Goal: Task Accomplishment & Management: Complete application form

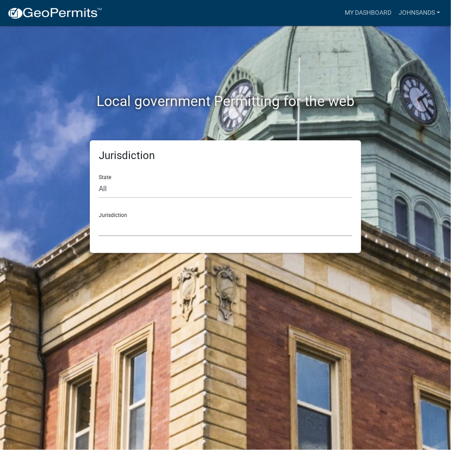
click at [160, 228] on select "[GEOGRAPHIC_DATA], [US_STATE] [GEOGRAPHIC_DATA], [US_STATE][PERSON_NAME][GEOGRA…" at bounding box center [226, 227] width 254 height 18
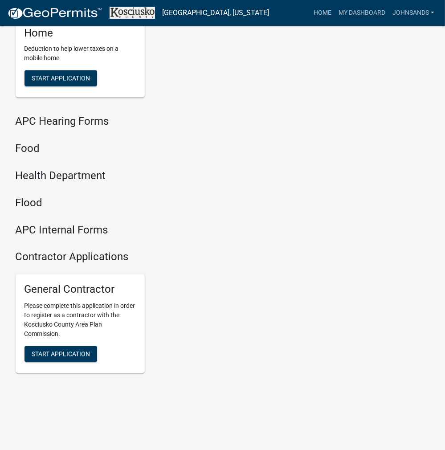
scroll to position [1083, 0]
click at [67, 350] on span "Start Application" at bounding box center [61, 353] width 58 height 7
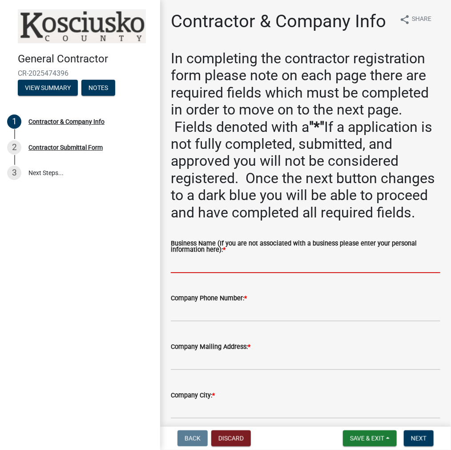
click at [205, 273] on input "Business Name (If you are not associated with a business please enter your pers…" at bounding box center [306, 264] width 270 height 18
paste input "JOHNSANDS"
click at [191, 273] on input "JOHNSANDS" at bounding box center [306, 264] width 270 height 18
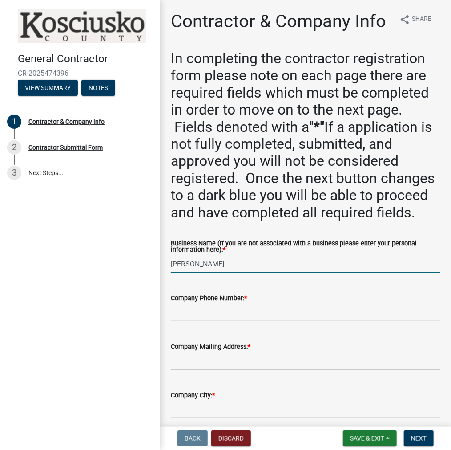
scroll to position [178, 0]
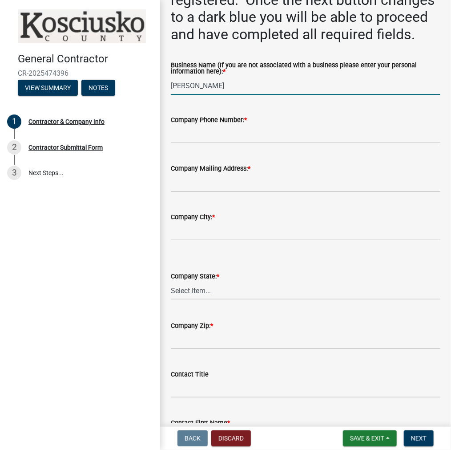
type input "[PERSON_NAME]"
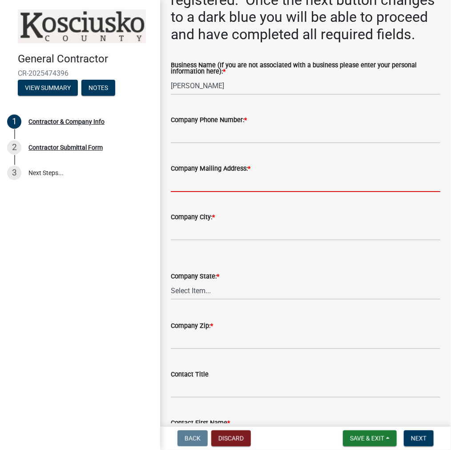
click at [191, 192] on input "Company Mailing Address: *" at bounding box center [306, 183] width 270 height 18
type input "3063 W 950 S"
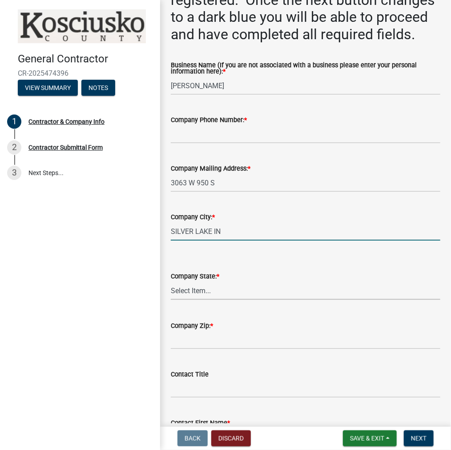
click at [260, 240] on input "SILVER LAKE IN" at bounding box center [306, 231] width 270 height 18
type input "[GEOGRAPHIC_DATA]"
select select "IN"
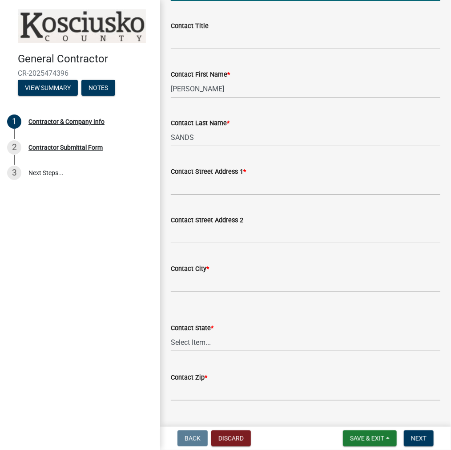
scroll to position [579, 0]
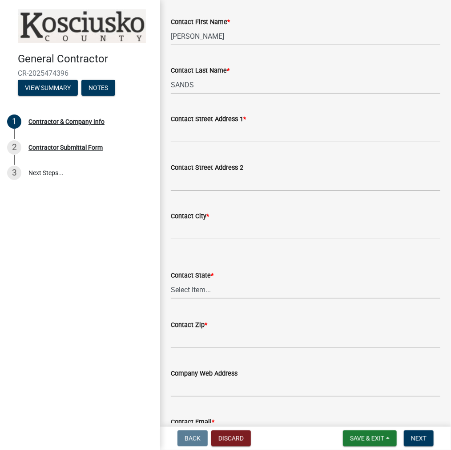
type input "46982"
click at [205, 142] on input "Contact Street Address 1 *" at bounding box center [306, 133] width 270 height 18
type input "3063 W 950 S"
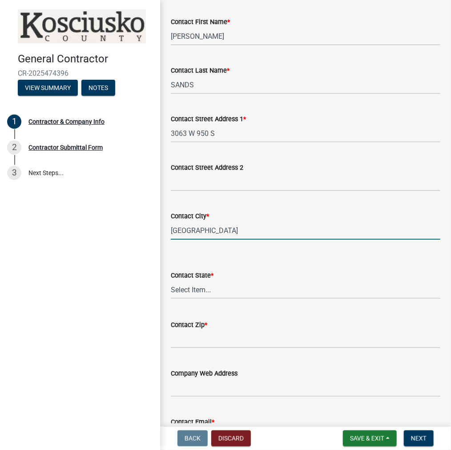
type input "[GEOGRAPHIC_DATA]"
select select "IN"
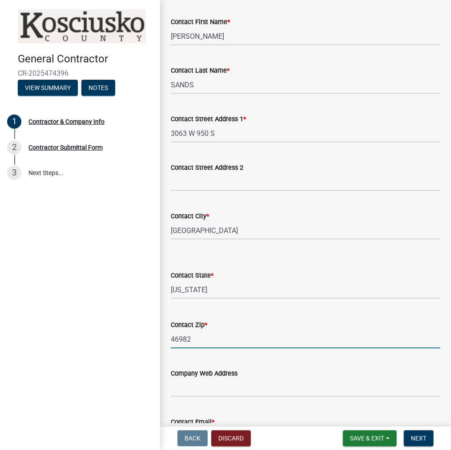
type input "46982"
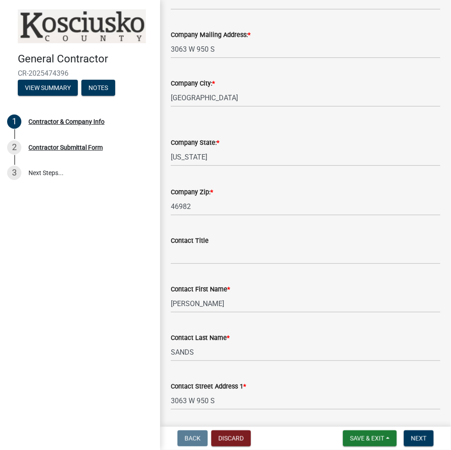
scroll to position [223, 0]
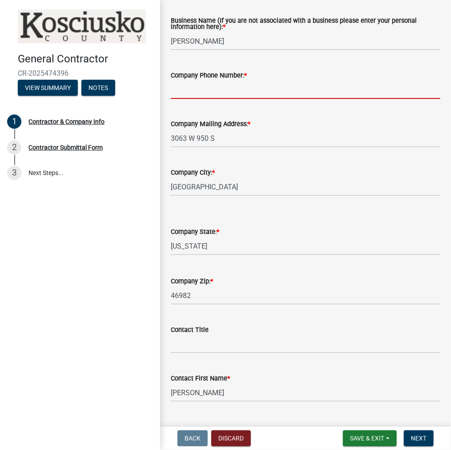
click at [191, 99] on input "Company Phone Number: *" at bounding box center [306, 90] width 270 height 18
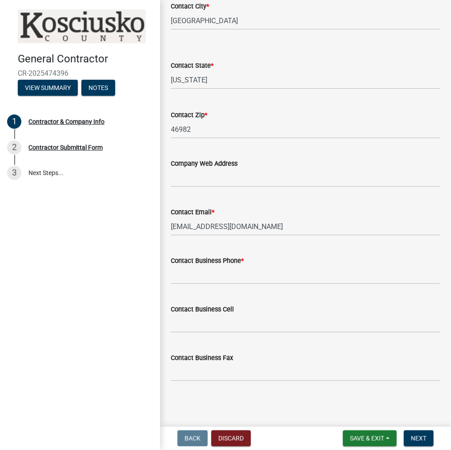
scroll to position [827, 0]
type input "[PHONE_NUMBER]"
click at [200, 274] on input "Contact Business Phone *" at bounding box center [306, 275] width 270 height 18
type input "[PHONE_NUMBER]"
click at [420, 440] on span "Next" at bounding box center [419, 438] width 16 height 7
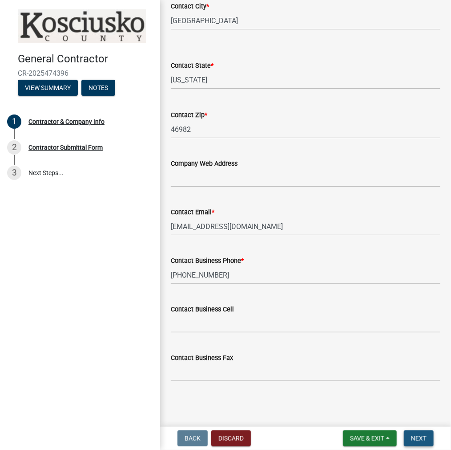
scroll to position [0, 0]
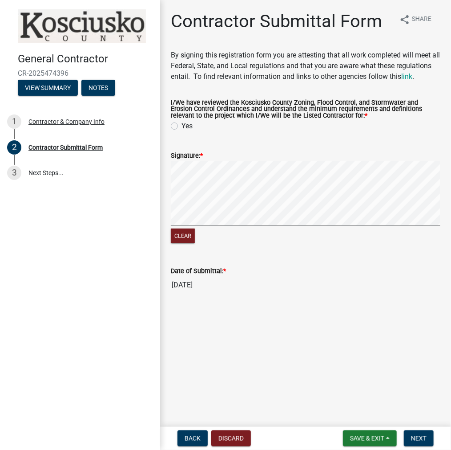
click at [182, 131] on label "Yes" at bounding box center [187, 126] width 11 height 11
click at [182, 126] on input "Yes" at bounding box center [185, 124] width 6 height 6
radio input "true"
click at [415, 437] on span "Next" at bounding box center [419, 438] width 16 height 7
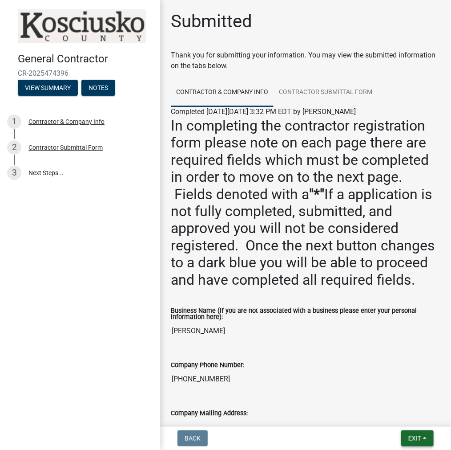
click at [413, 439] on span "Exit" at bounding box center [415, 438] width 13 height 7
click at [407, 418] on button "Save & Exit" at bounding box center [398, 414] width 71 height 21
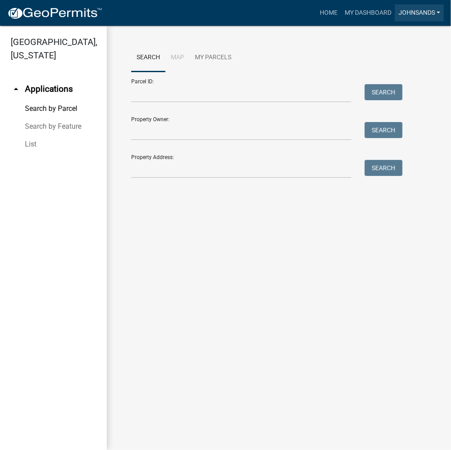
click at [420, 15] on link "JOHNSANDS" at bounding box center [419, 12] width 49 height 17
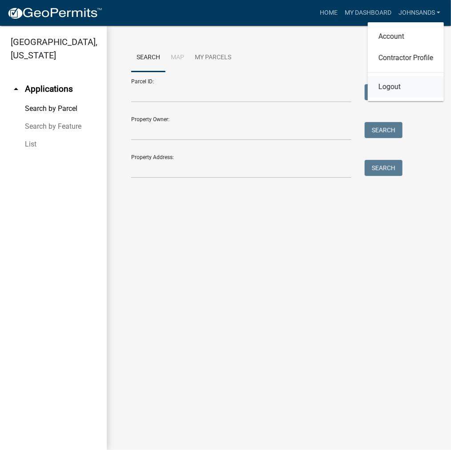
click at [393, 87] on link "Logout" at bounding box center [406, 86] width 76 height 21
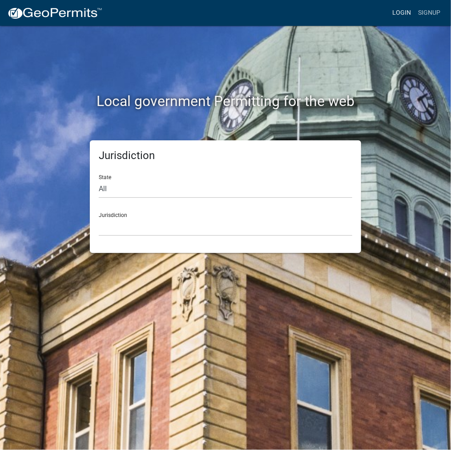
click at [401, 10] on link "Login" at bounding box center [402, 12] width 26 height 17
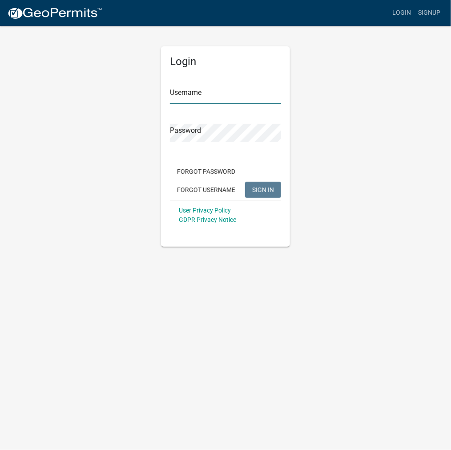
click at [202, 87] on input "Username" at bounding box center [225, 95] width 111 height 18
type input "kosplanning"
click at [245, 182] on button "SIGN IN" at bounding box center [263, 190] width 36 height 16
